Goal: Find contact information: Find contact information

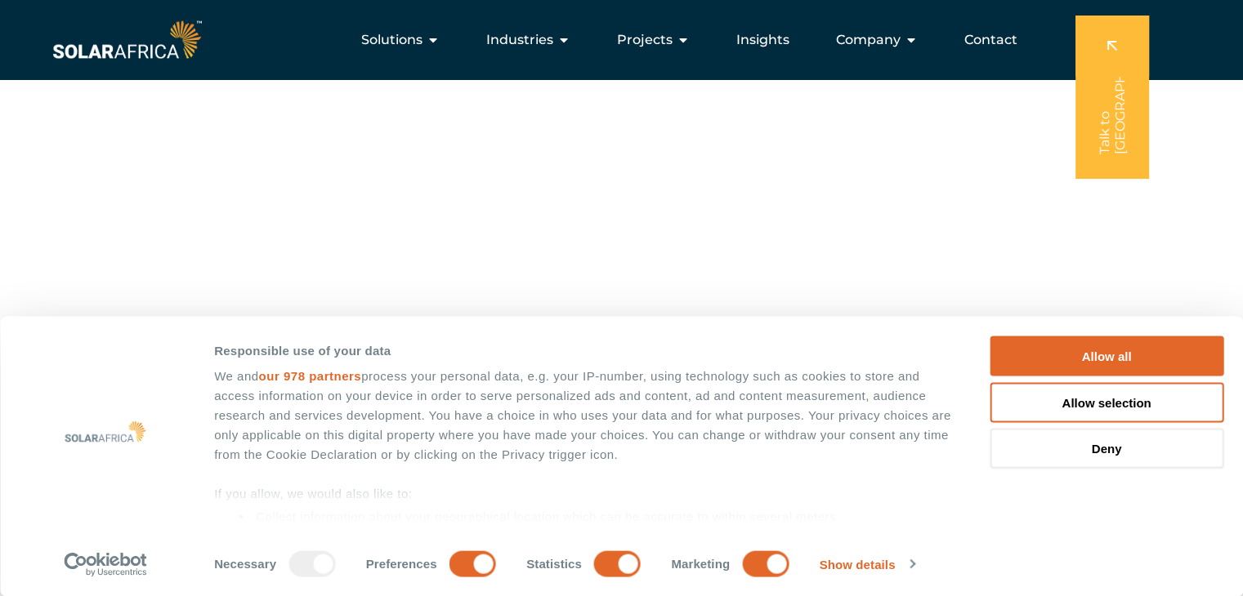
scroll to position [317, 0]
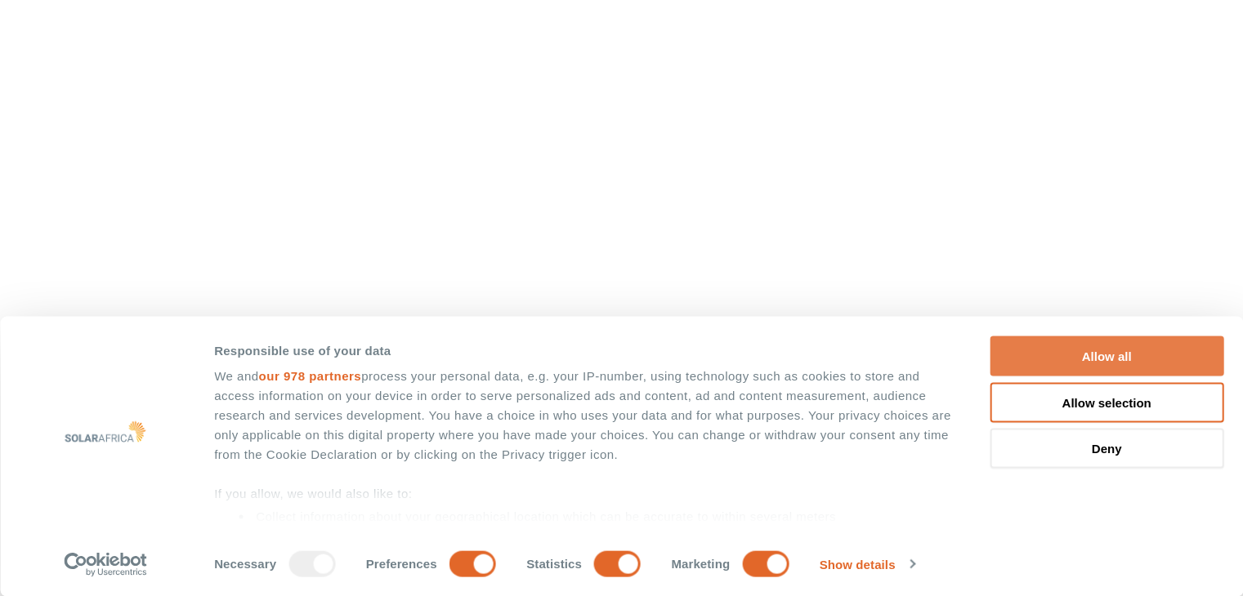
click at [1023, 344] on button "Allow all" at bounding box center [1106, 357] width 234 height 40
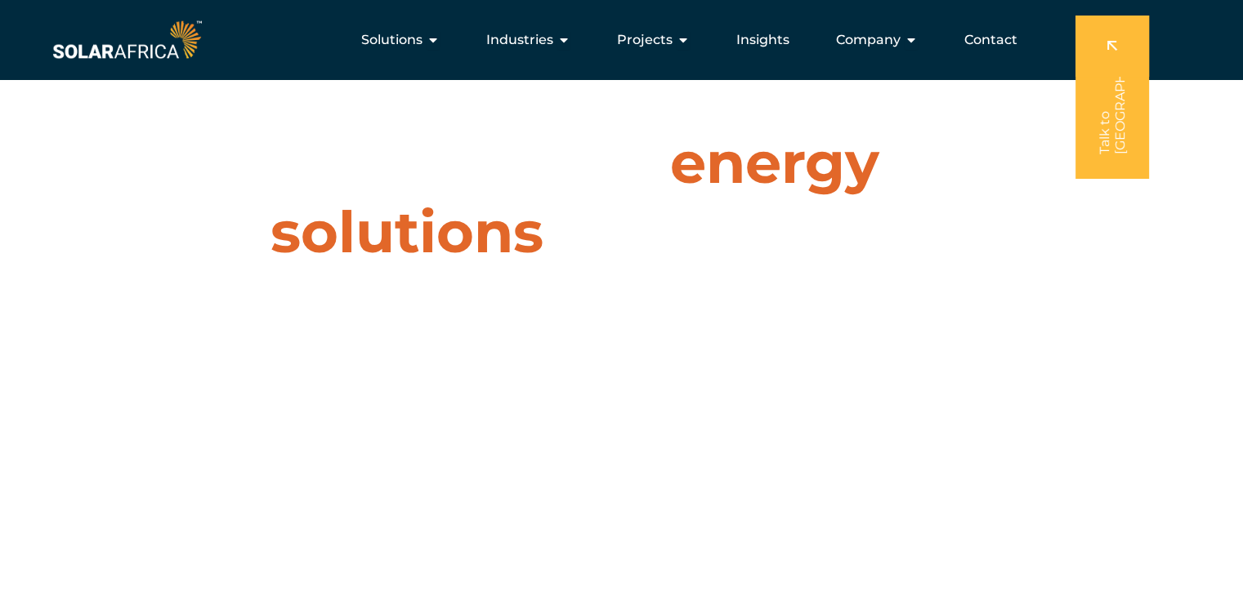
scroll to position [0, 0]
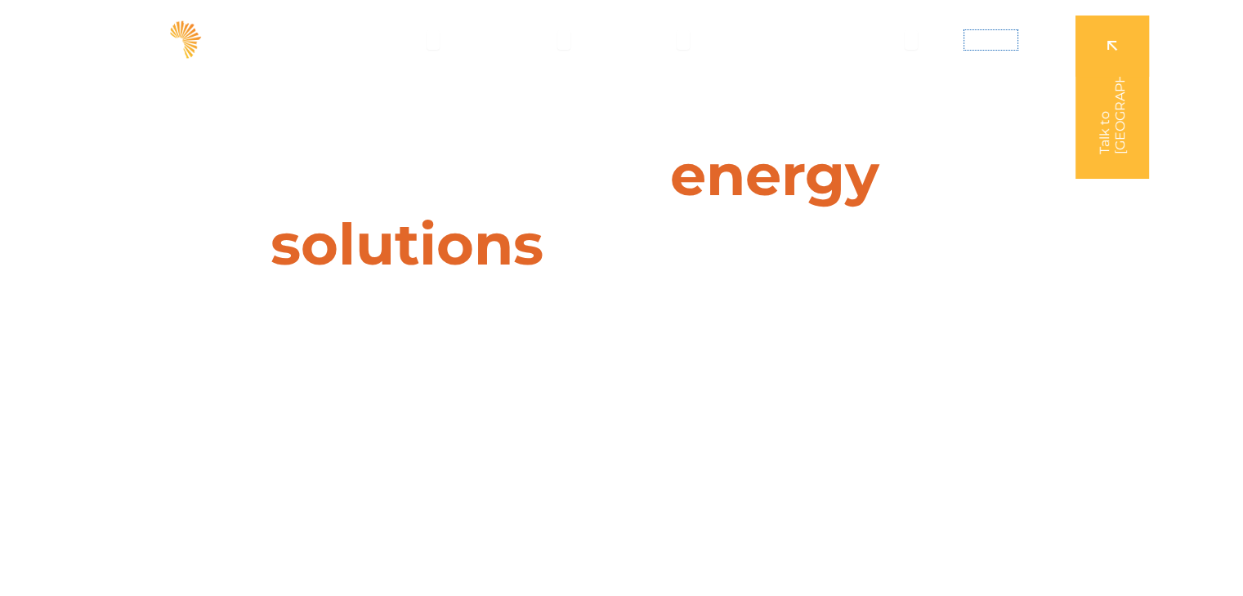
click at [996, 46] on span "Contact" at bounding box center [990, 40] width 53 height 20
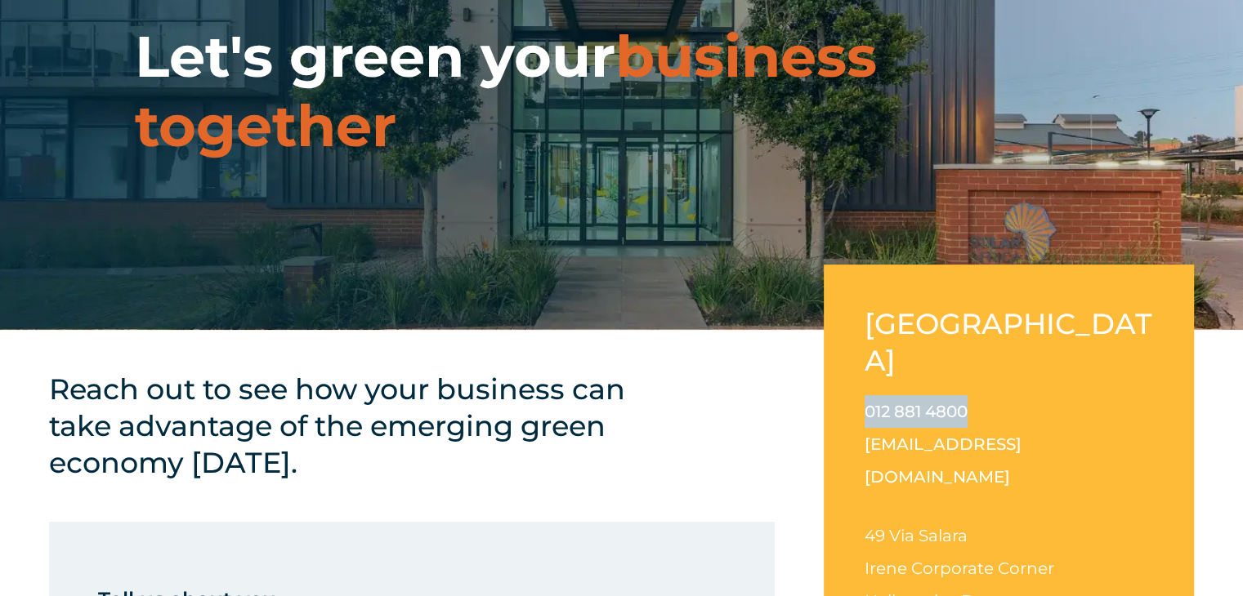
drag, startPoint x: 985, startPoint y: 370, endPoint x: 860, endPoint y: 386, distance: 126.1
click at [860, 386] on div "[GEOGRAPHIC_DATA] 012 881 4800 [EMAIL_ADDRESS][DOMAIN_NAME] [STREET_ADDRESS][PE…" at bounding box center [1009, 491] width 370 height 453
copy link "012 881 4800"
